Goal: Task Accomplishment & Management: Manage account settings

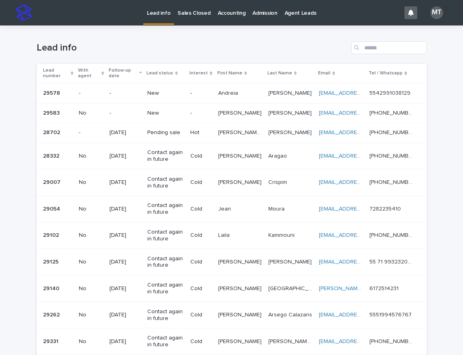
click at [204, 114] on p "-" at bounding box center [200, 113] width 21 height 7
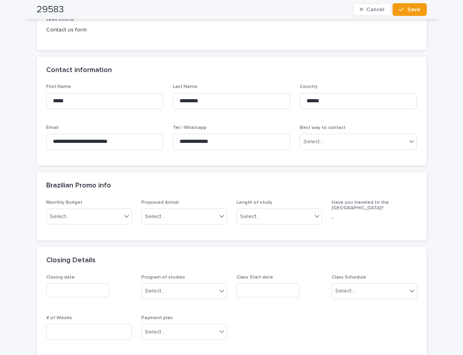
scroll to position [239, 0]
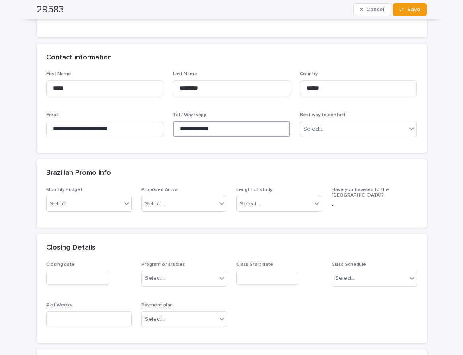
drag, startPoint x: 231, startPoint y: 124, endPoint x: 172, endPoint y: 122, distance: 58.9
click at [173, 122] on input "**********" at bounding box center [231, 129] width 117 height 16
click at [430, 81] on div "**********" at bounding box center [231, 308] width 463 height 1042
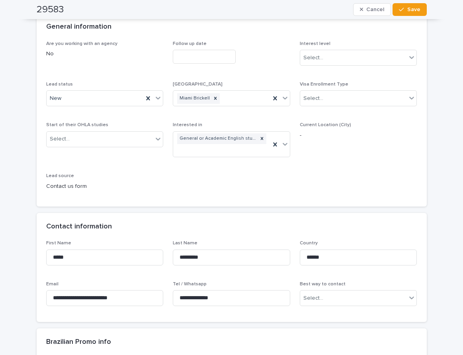
scroll to position [0, 0]
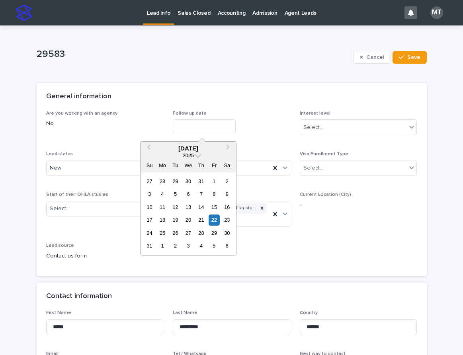
click at [185, 124] on input "text" at bounding box center [204, 126] width 63 height 14
click at [213, 220] on div "22" at bounding box center [213, 219] width 11 height 11
type input "**********"
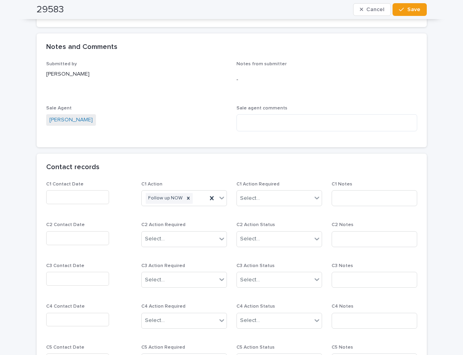
scroll to position [557, 0]
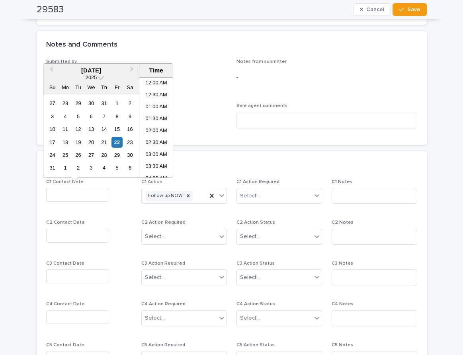
click at [70, 196] on input "text" at bounding box center [77, 195] width 63 height 14
click at [148, 125] on li "09:00 AM" at bounding box center [156, 127] width 34 height 12
type input "**********"
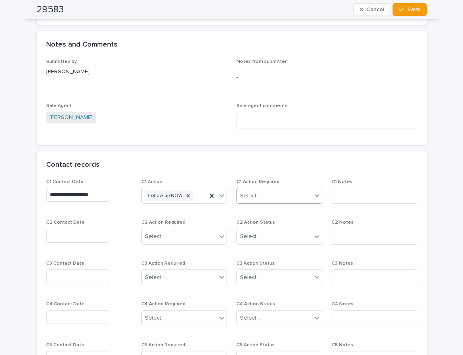
click at [258, 188] on div "Select..." at bounding box center [279, 196] width 86 height 16
drag, startPoint x: 259, startPoint y: 224, endPoint x: 346, endPoint y: 196, distance: 91.4
click at [263, 224] on div "Completed" at bounding box center [275, 225] width 85 height 14
click at [349, 196] on input at bounding box center [374, 196] width 86 height 16
type input "*"
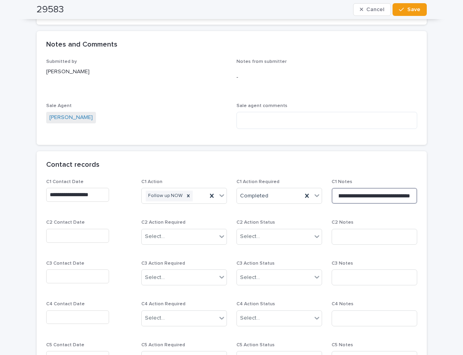
scroll to position [0, 23]
type input "**********"
click at [258, 121] on textarea at bounding box center [326, 120] width 181 height 17
type textarea "*"
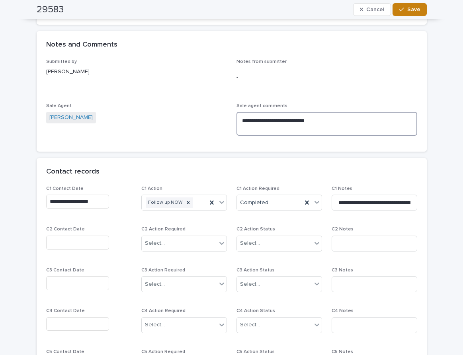
type textarea "**********"
click at [419, 10] on button "Save" at bounding box center [409, 9] width 34 height 13
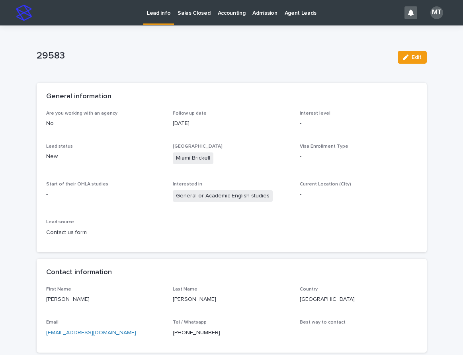
click at [161, 15] on p "Lead info" at bounding box center [158, 8] width 23 height 17
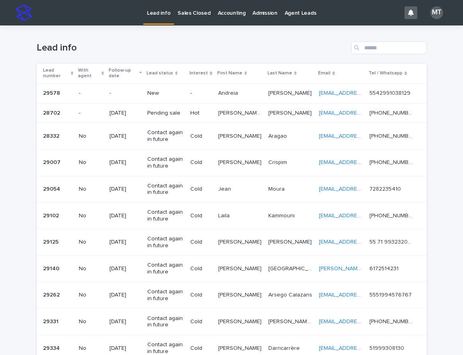
click at [233, 93] on p "Andreia" at bounding box center [228, 92] width 21 height 8
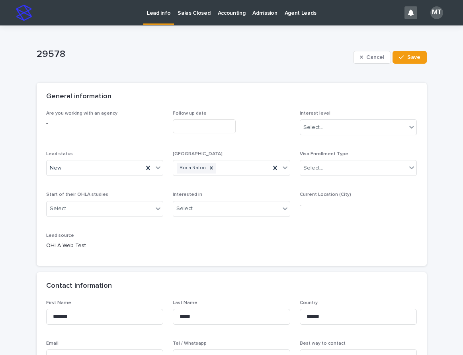
click at [212, 126] on input "text" at bounding box center [204, 126] width 63 height 14
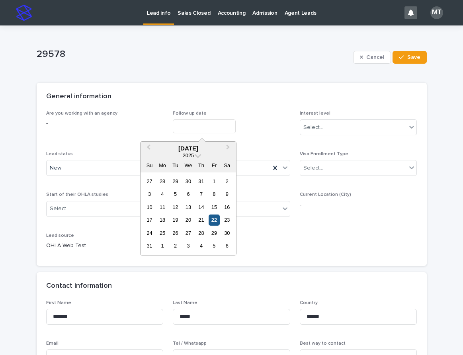
drag, startPoint x: 213, startPoint y: 216, endPoint x: 284, endPoint y: 191, distance: 75.2
click at [214, 216] on div "22" at bounding box center [213, 219] width 11 height 11
type input "**********"
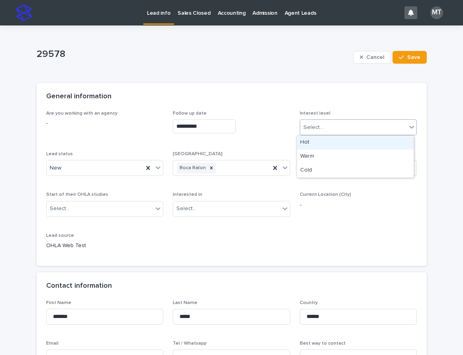
click at [330, 128] on div "Select..." at bounding box center [353, 127] width 107 height 13
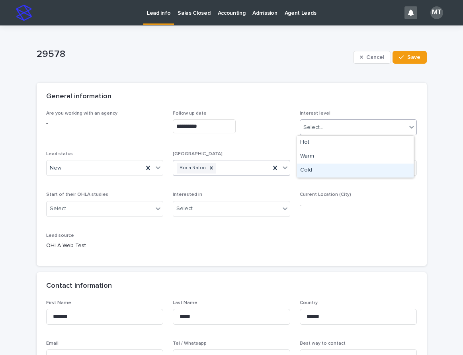
drag, startPoint x: 322, startPoint y: 167, endPoint x: 226, endPoint y: 169, distance: 96.3
click at [322, 168] on div "Cold" at bounding box center [355, 170] width 117 height 14
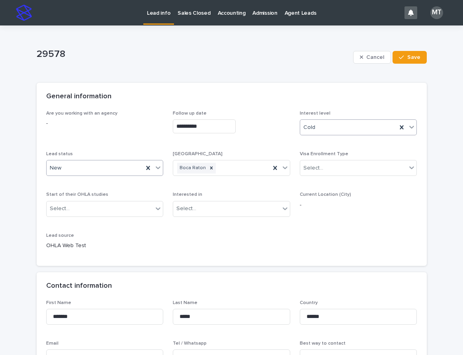
click at [135, 169] on div "New" at bounding box center [95, 167] width 97 height 13
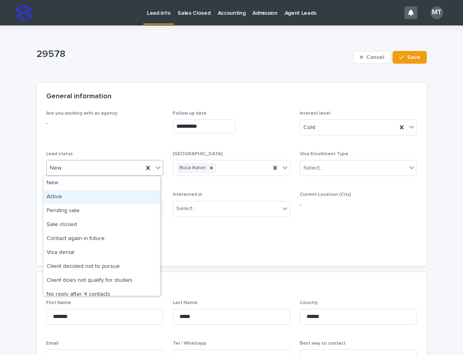
click at [59, 195] on div "Active" at bounding box center [101, 197] width 117 height 14
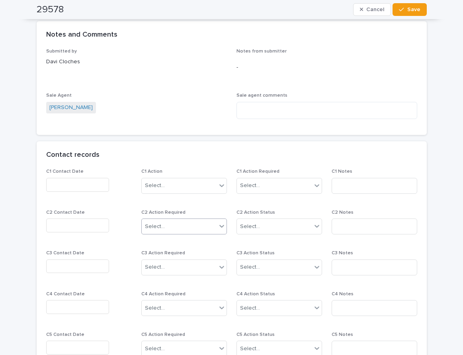
scroll to position [636, 0]
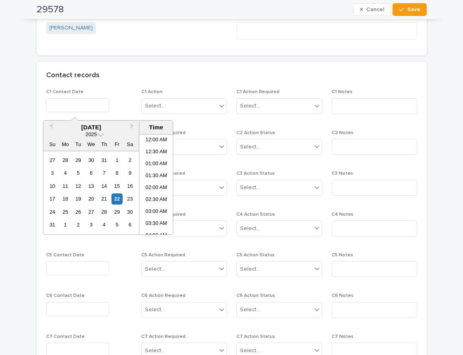
click at [91, 100] on input "text" at bounding box center [77, 105] width 63 height 14
click at [157, 184] on li "09:00 AM" at bounding box center [156, 184] width 34 height 12
type input "**********"
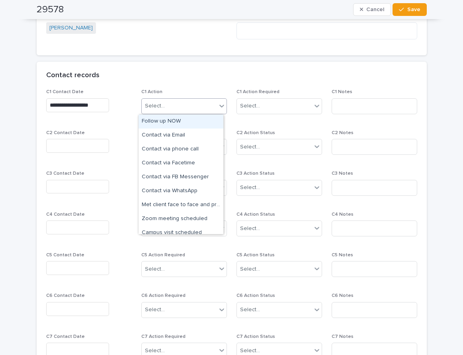
click at [200, 107] on div "Select..." at bounding box center [179, 105] width 75 height 13
click at [172, 124] on div "Follow up NOW" at bounding box center [180, 122] width 85 height 14
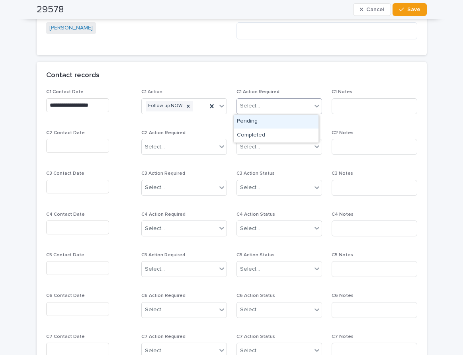
click at [284, 106] on div "Select..." at bounding box center [274, 105] width 75 height 13
drag, startPoint x: 254, startPoint y: 133, endPoint x: 308, endPoint y: 121, distance: 55.8
click at [255, 133] on div "Completed" at bounding box center [275, 135] width 85 height 14
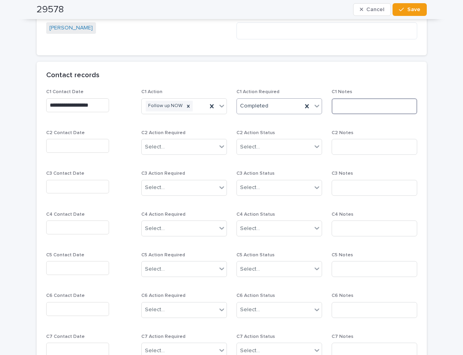
click at [342, 102] on input at bounding box center [374, 106] width 86 height 16
type input "*****"
click at [408, 7] on span "Save" at bounding box center [413, 10] width 13 height 6
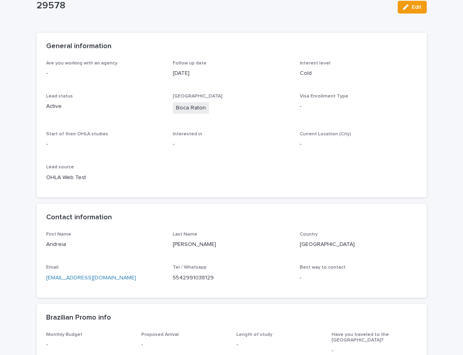
scroll to position [159, 0]
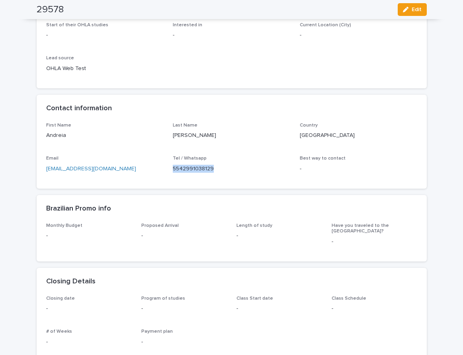
drag, startPoint x: 221, startPoint y: 170, endPoint x: 169, endPoint y: 170, distance: 51.7
click at [169, 170] on div "First Name [PERSON_NAME] Last Name [PERSON_NAME] Country [GEOGRAPHIC_DATA] Emai…" at bounding box center [231, 151] width 371 height 56
copy p "5542991038129"
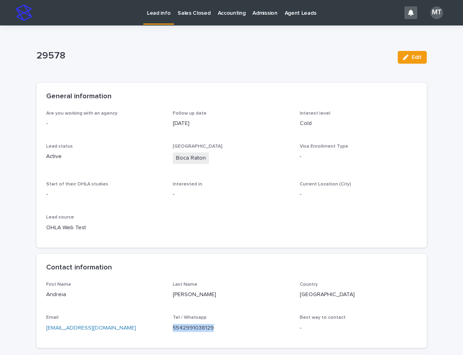
click at [157, 10] on p "Lead info" at bounding box center [158, 8] width 23 height 17
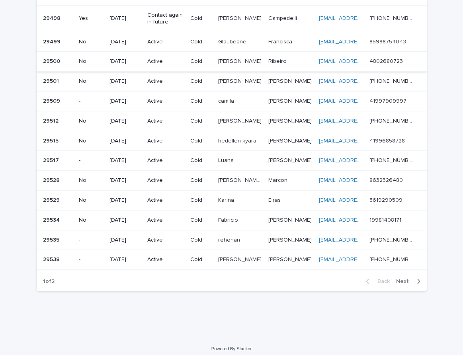
scroll to position [493, 0]
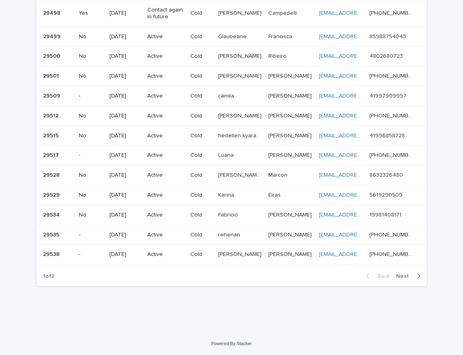
drag, startPoint x: 399, startPoint y: 278, endPoint x: 385, endPoint y: 271, distance: 15.1
click at [399, 278] on span "Next" at bounding box center [405, 276] width 18 height 6
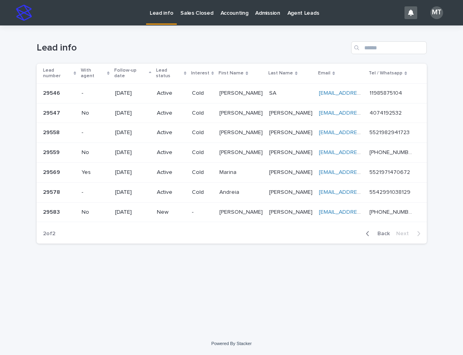
click at [381, 231] on span "Back" at bounding box center [380, 234] width 17 height 6
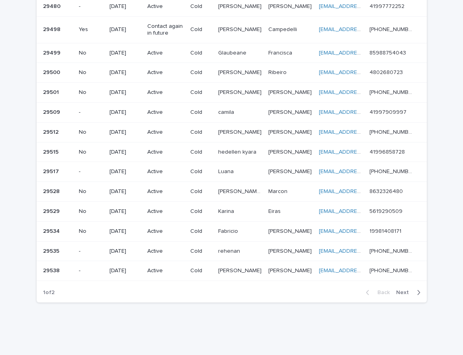
scroll to position [477, 0]
